Goal: Information Seeking & Learning: Find specific fact

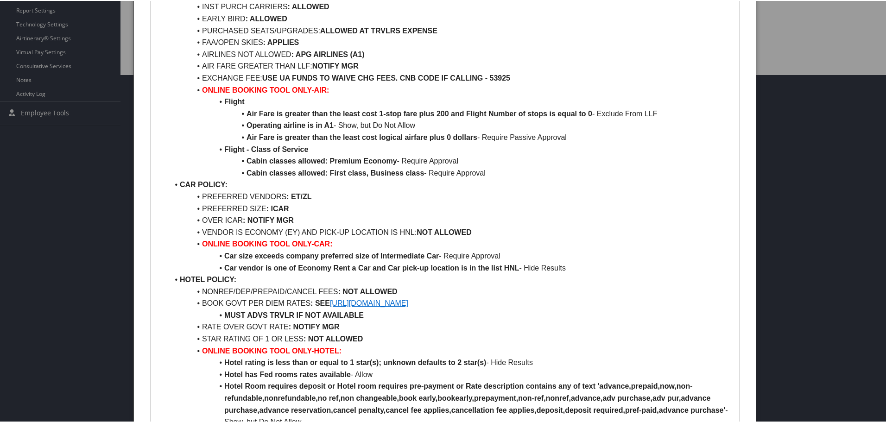
scroll to position [325, 0]
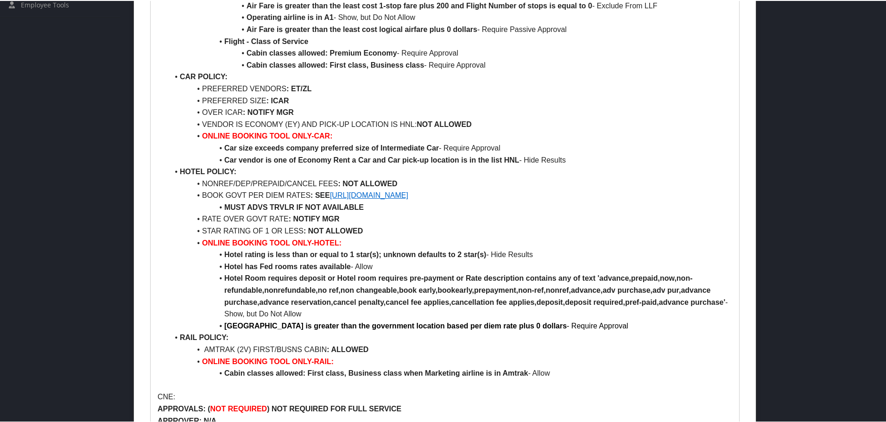
scroll to position [464, 0]
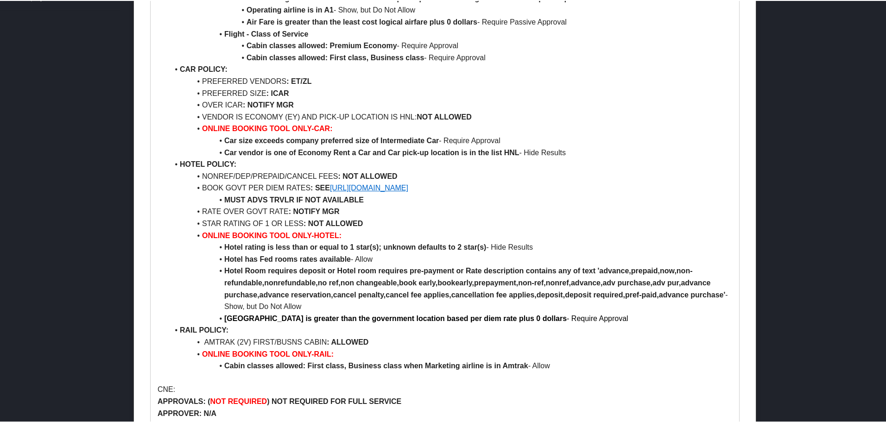
click at [398, 187] on link "https://www.gsa.gov/travel/plan-book/per-diem-rates" at bounding box center [369, 187] width 78 height 8
